Goal: Task Accomplishment & Management: Manage account settings

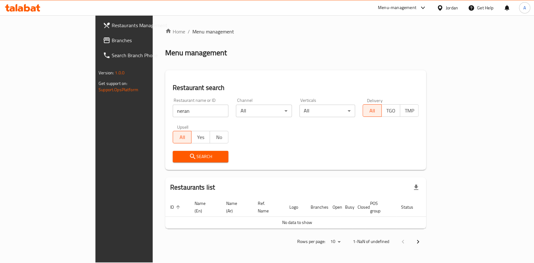
click at [173, 113] on input "neran" at bounding box center [201, 111] width 56 height 13
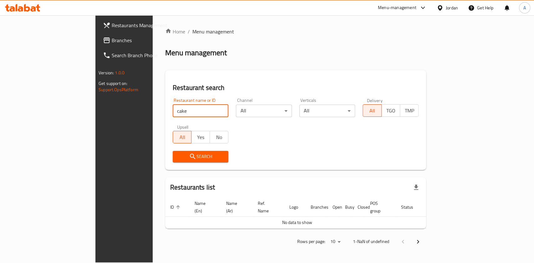
type input "cake shop restaurant"
click button "Search" at bounding box center [201, 157] width 56 height 12
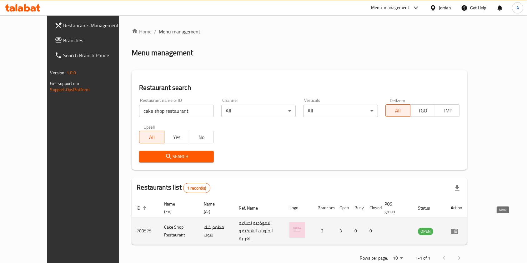
click at [458, 228] on icon "enhanced table" at bounding box center [455, 232] width 8 height 8
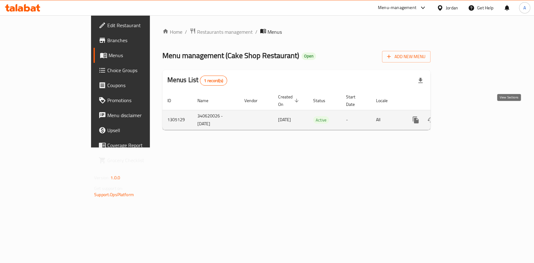
click at [464, 116] on icon "enhanced table" at bounding box center [461, 120] width 8 height 8
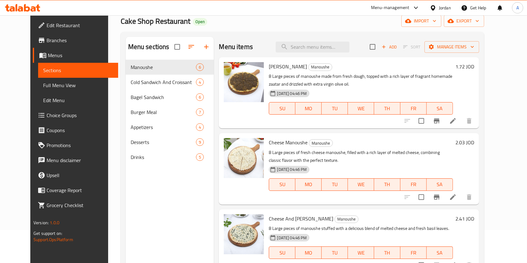
scroll to position [36, 0]
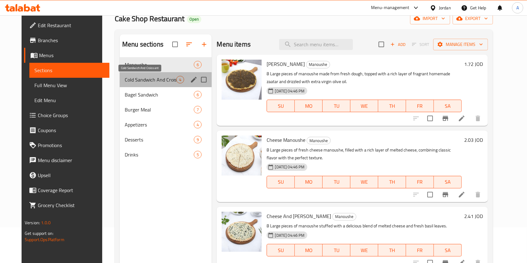
click at [156, 78] on span "Cold Sandwich And Croissant" at bounding box center [151, 80] width 52 height 8
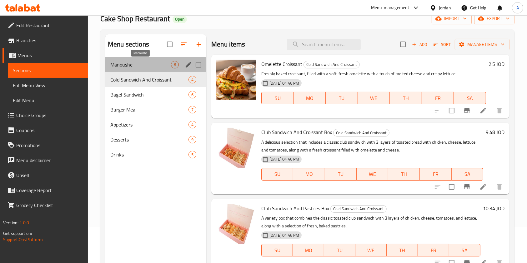
click at [113, 63] on span "Manoushe" at bounding box center [140, 65] width 61 height 8
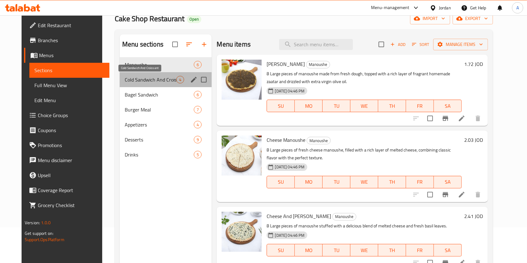
click at [125, 77] on span "Cold Sandwich And Croissant" at bounding box center [151, 80] width 52 height 8
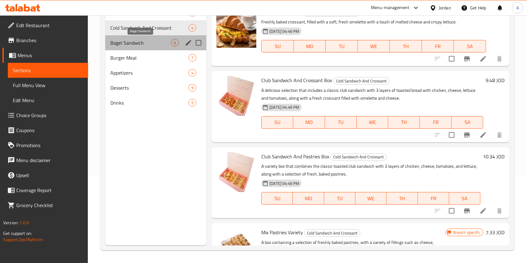
click at [131, 41] on span "Bagel Sandwich" at bounding box center [140, 43] width 61 height 8
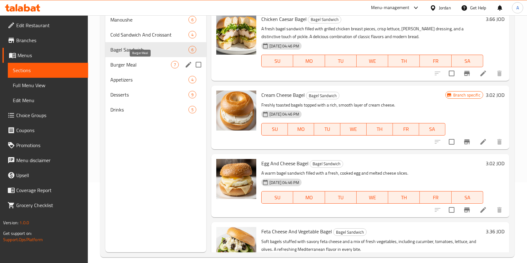
scroll to position [79, 0]
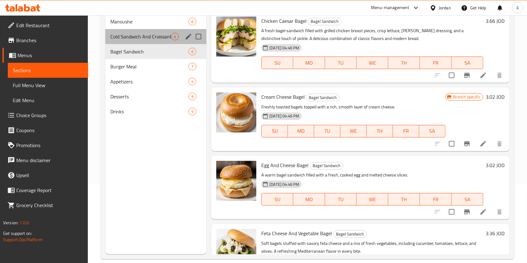
click at [134, 42] on div "Cold Sandwich And Croissant 4" at bounding box center [155, 36] width 101 height 15
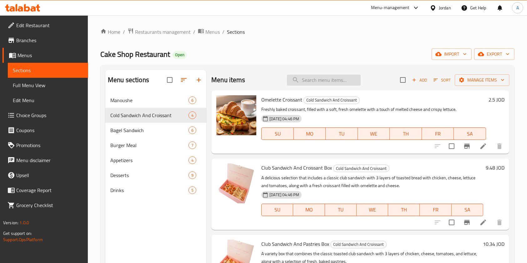
click at [323, 77] on input "search" at bounding box center [324, 80] width 74 height 11
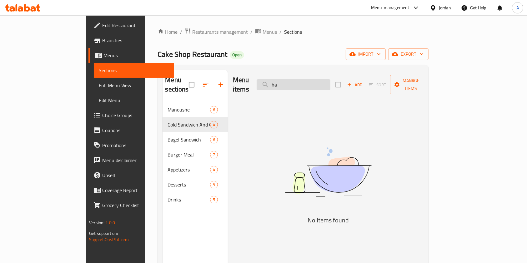
type input "h"
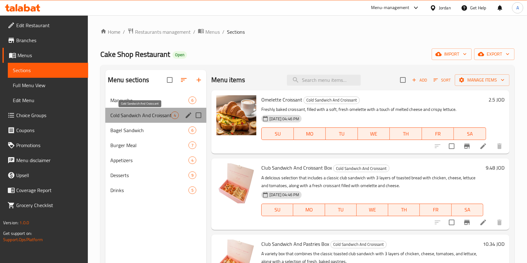
click at [157, 116] on span "Cold Sandwich And Croissant" at bounding box center [140, 116] width 61 height 8
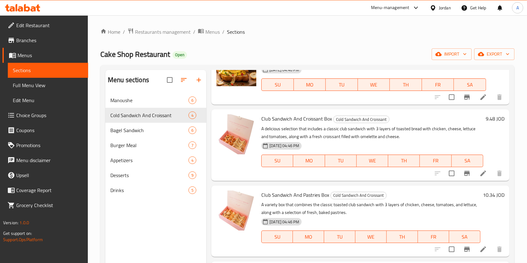
scroll to position [49, 0]
click at [283, 38] on div "Home / Restaurants management / Menus / Sections Cake Shop Restaurant Open impo…" at bounding box center [307, 183] width 414 height 310
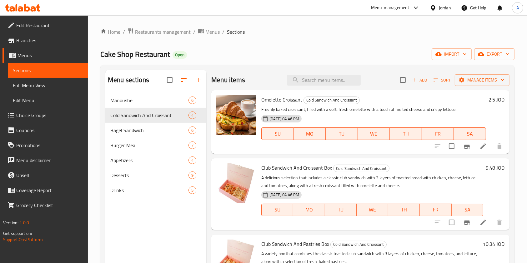
click at [279, 45] on div "Home / Restaurants management / Menus / Sections Cake Shop Restaurant Open impo…" at bounding box center [307, 183] width 414 height 310
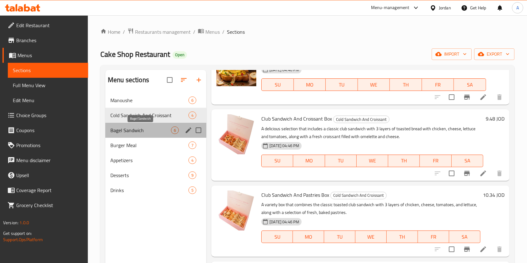
click at [146, 130] on span "Bagel Sandwich" at bounding box center [140, 131] width 61 height 8
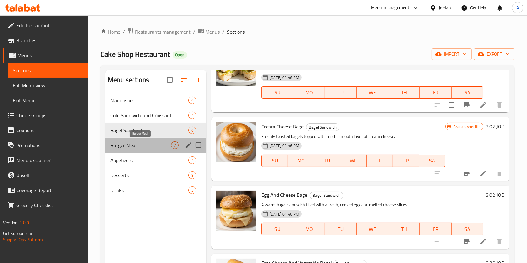
click at [118, 147] on span "Burger Meal" at bounding box center [140, 146] width 61 height 8
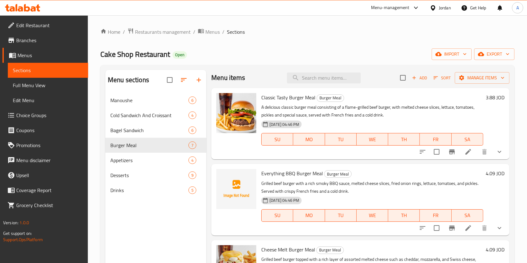
scroll to position [2, 0]
click at [300, 35] on ol "Home / Restaurants management / Menus / Sections" at bounding box center [307, 32] width 414 height 8
click at [465, 153] on icon at bounding box center [469, 153] width 8 height 8
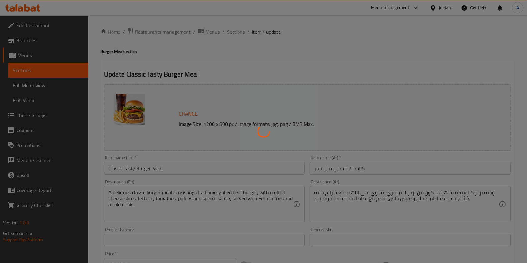
type input "إضافات إختيارية:"
type input "0"
type input "4"
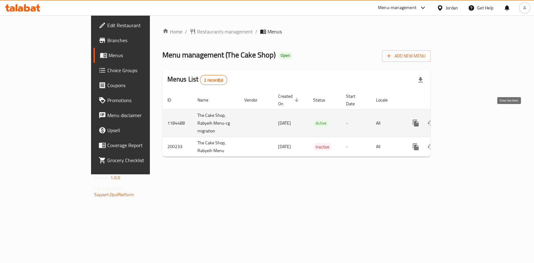
click at [464, 119] on icon "enhanced table" at bounding box center [461, 123] width 8 height 8
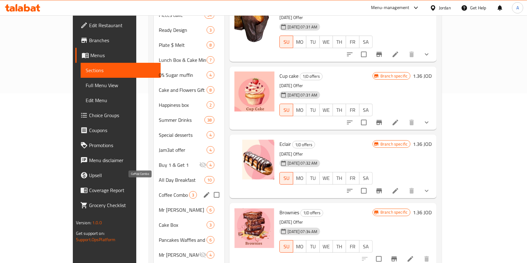
scroll to position [170, 0]
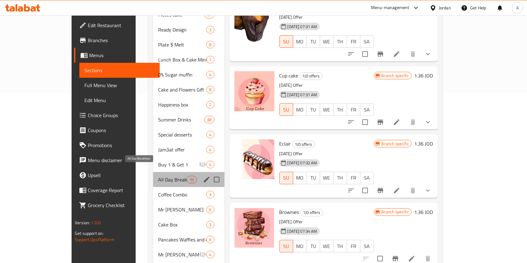
click at [158, 176] on span "All Day Breakfast" at bounding box center [172, 180] width 28 height 8
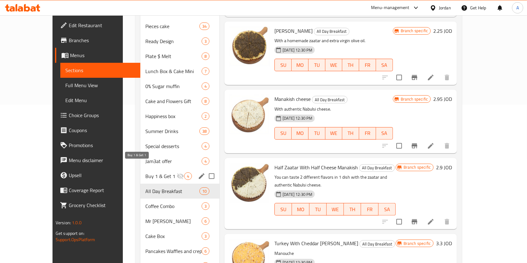
scroll to position [195, 0]
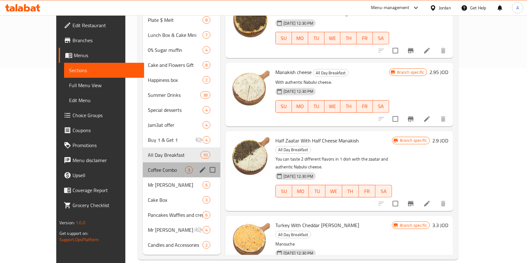
click at [143, 164] on div "Coffee Combo 3" at bounding box center [182, 170] width 78 height 15
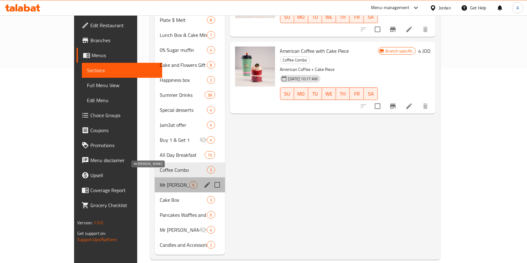
click at [160, 181] on span "Mr [PERSON_NAME]" at bounding box center [175, 185] width 30 height 8
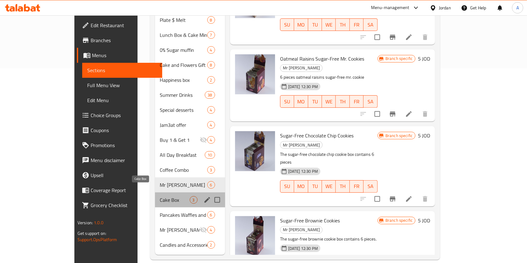
click at [160, 196] on span "Cake Box" at bounding box center [175, 200] width 30 height 8
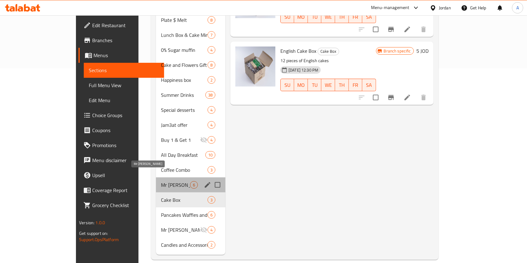
click at [161, 181] on span "Mr [PERSON_NAME]" at bounding box center [175, 185] width 29 height 8
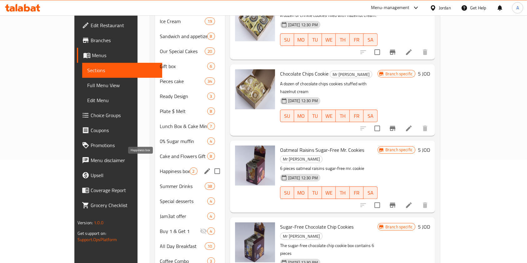
scroll to position [195, 0]
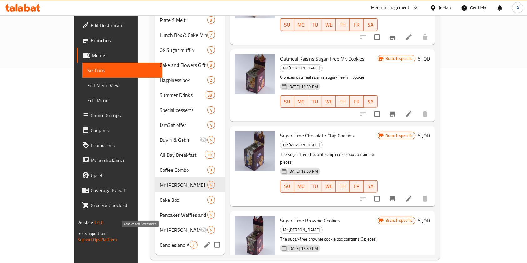
click at [160, 241] on span "Candles and Accessories" at bounding box center [175, 245] width 30 height 8
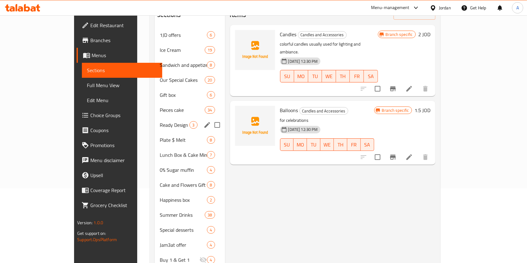
scroll to position [75, 0]
click at [160, 196] on span "Happiness box" at bounding box center [175, 200] width 30 height 8
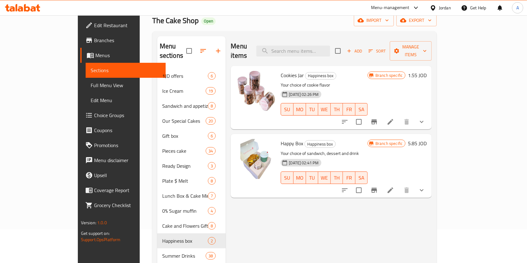
scroll to position [29, 0]
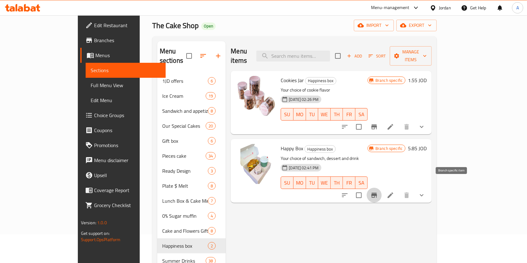
click at [382, 188] on button "Branch-specific-item" at bounding box center [374, 195] width 15 height 15
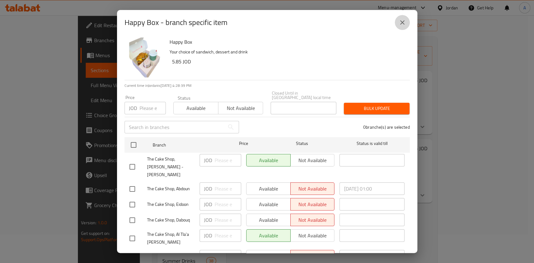
click at [402, 22] on icon "close" at bounding box center [402, 23] width 8 height 8
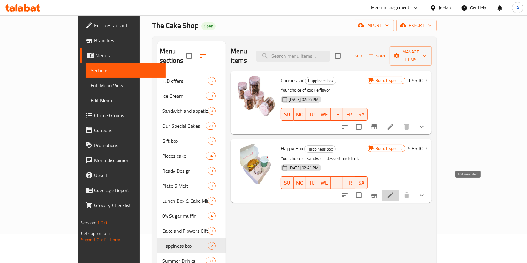
click at [393, 193] on icon at bounding box center [391, 196] width 6 height 6
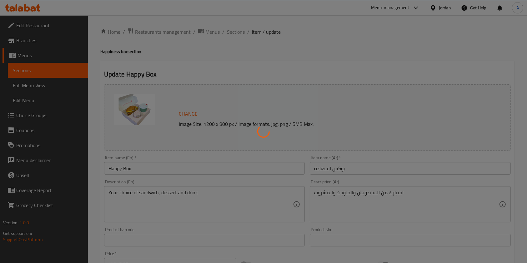
type input "اختيار الكتابة"
type input "1"
type input "اختيارك من نوع الخبز :"
type input "1"
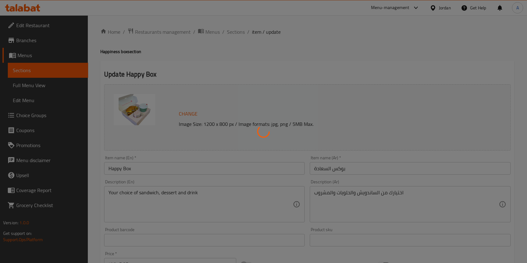
type input "1"
type input "اختيارك من الساندويش"
type input "1"
type input "اختيارك من المشروب"
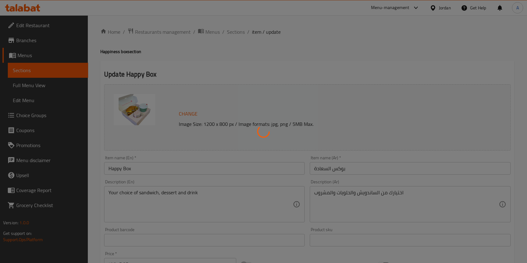
type input "1"
type input "اختيارك من الحلويات"
type input "1"
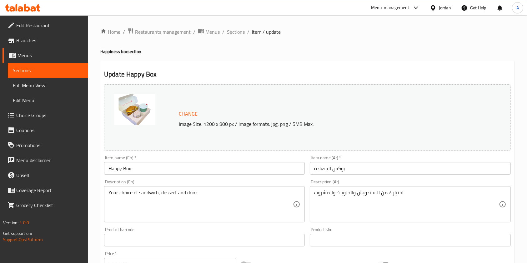
click at [168, 165] on input "Happy Box" at bounding box center [204, 168] width 201 height 13
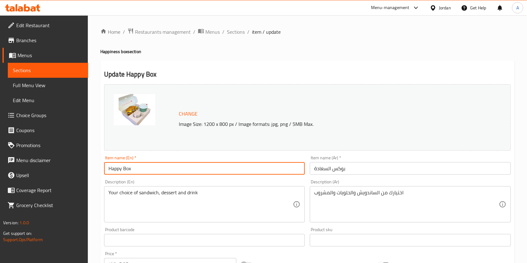
click at [168, 165] on input "Happy Box" at bounding box center [204, 168] width 201 height 13
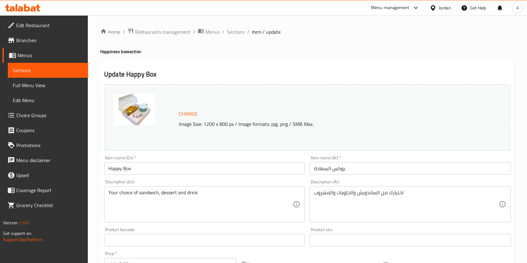
click at [291, 52] on h4 "Happiness box section" at bounding box center [307, 51] width 414 height 6
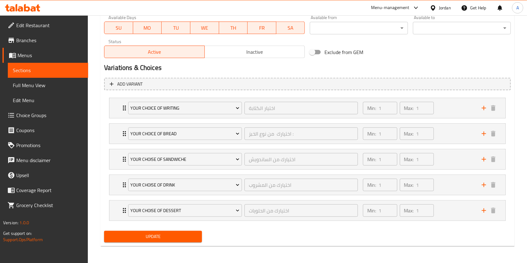
scroll to position [300, 0]
click at [463, 158] on div "Min: 1 ​ Max: 1 ​" at bounding box center [418, 159] width 119 height 20
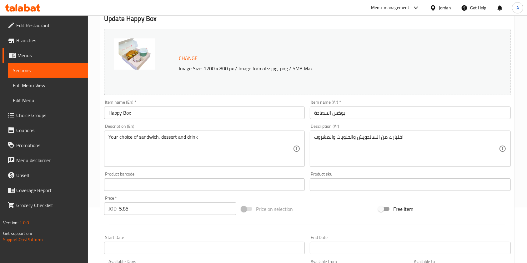
scroll to position [53, 0]
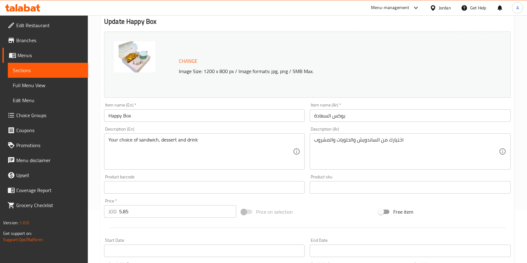
click at [298, 100] on div "Item name (En)   * Happy Box Item name (En) *" at bounding box center [205, 112] width 206 height 24
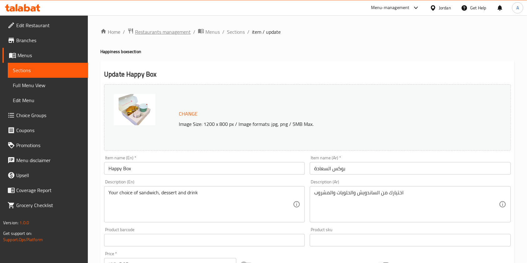
click at [165, 34] on span "Restaurants management" at bounding box center [163, 32] width 56 height 8
